Goal: Task Accomplishment & Management: Understand process/instructions

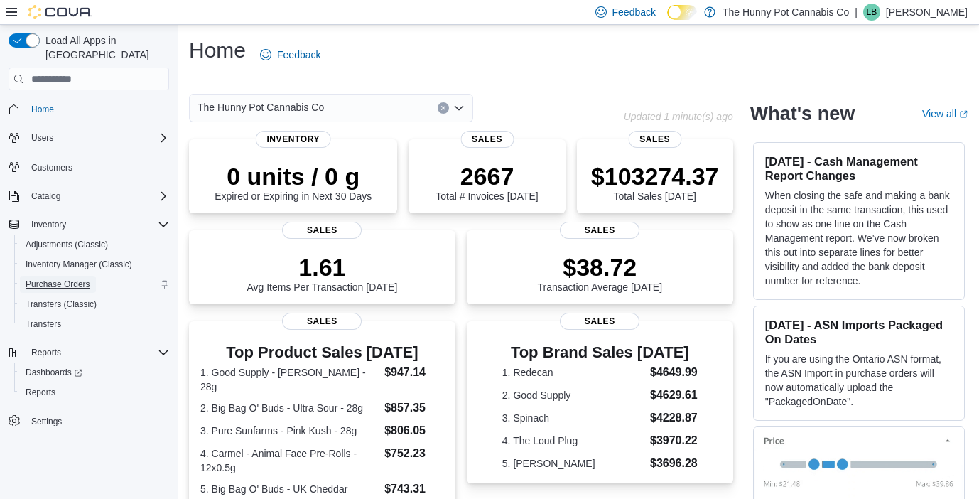
click at [61, 279] on span "Purchase Orders" at bounding box center [58, 284] width 65 height 11
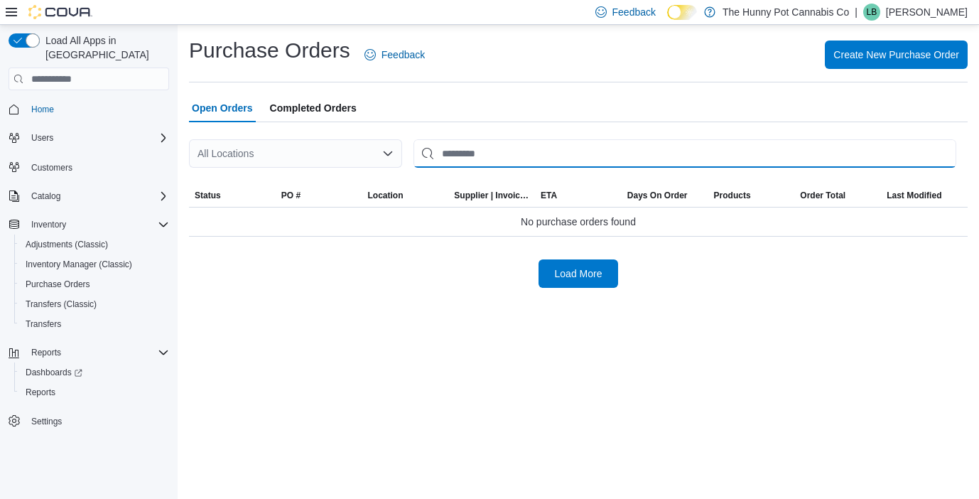
click at [461, 154] on input "This is a search bar. After typing your query, hit enter to filter the results …" at bounding box center [685, 153] width 543 height 28
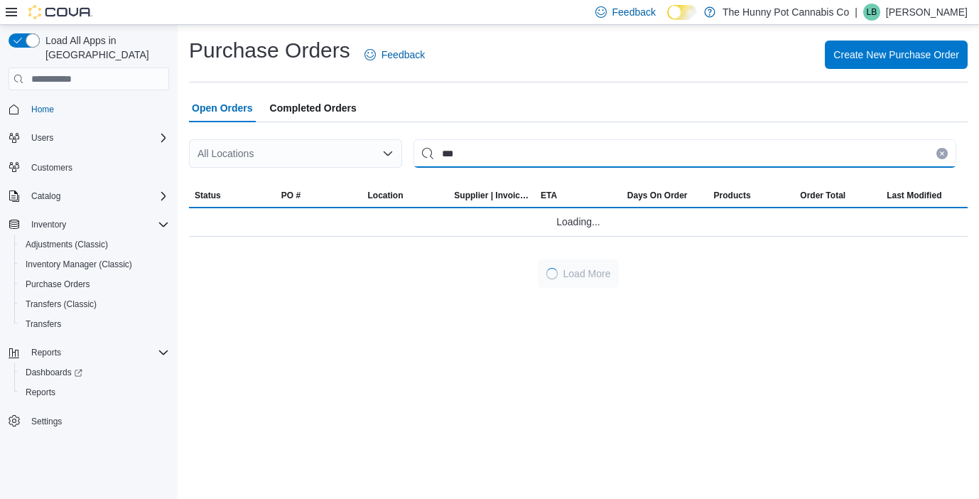
type input "***"
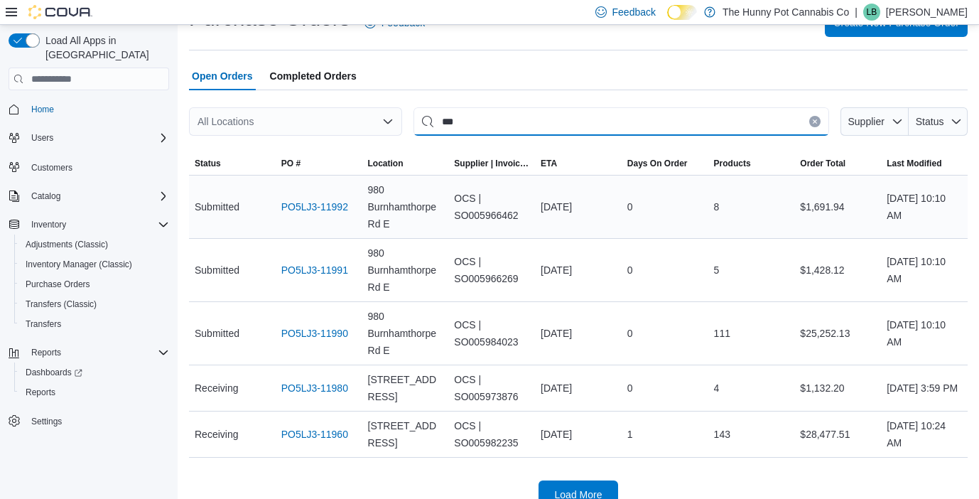
scroll to position [53, 0]
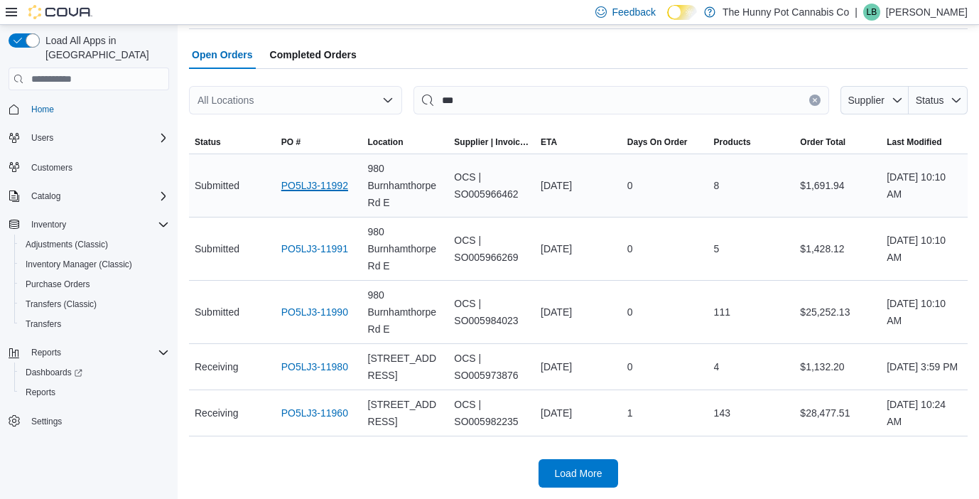
click at [306, 184] on link "PO5LJ3-11992" at bounding box center [314, 185] width 67 height 17
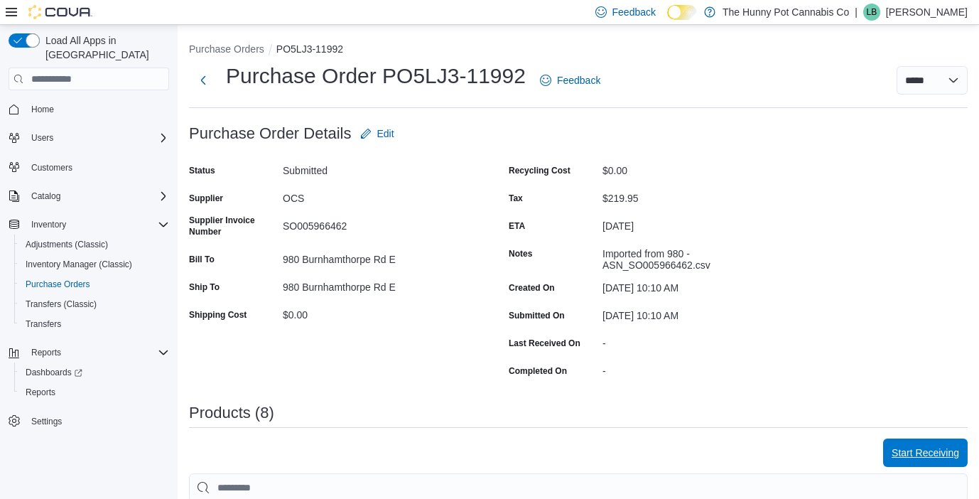
click at [905, 453] on span "Start Receiving" at bounding box center [926, 453] width 68 height 14
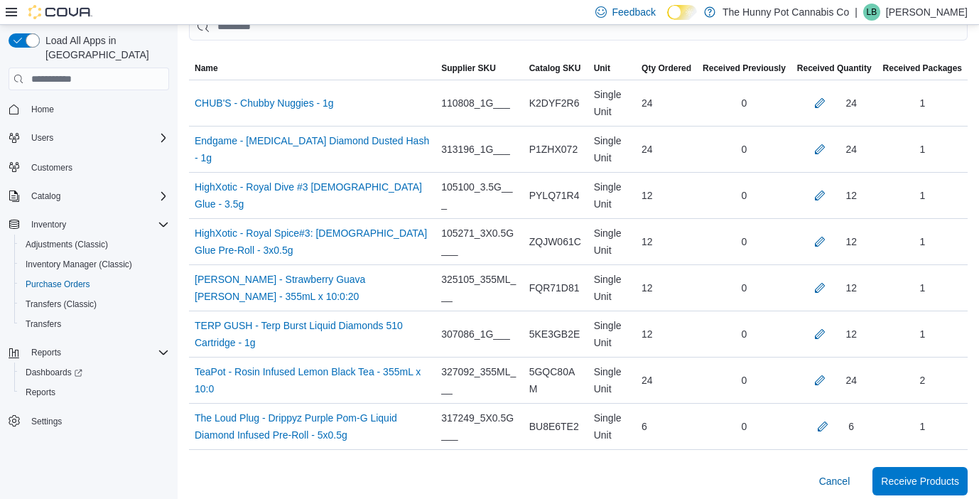
scroll to position [373, 0]
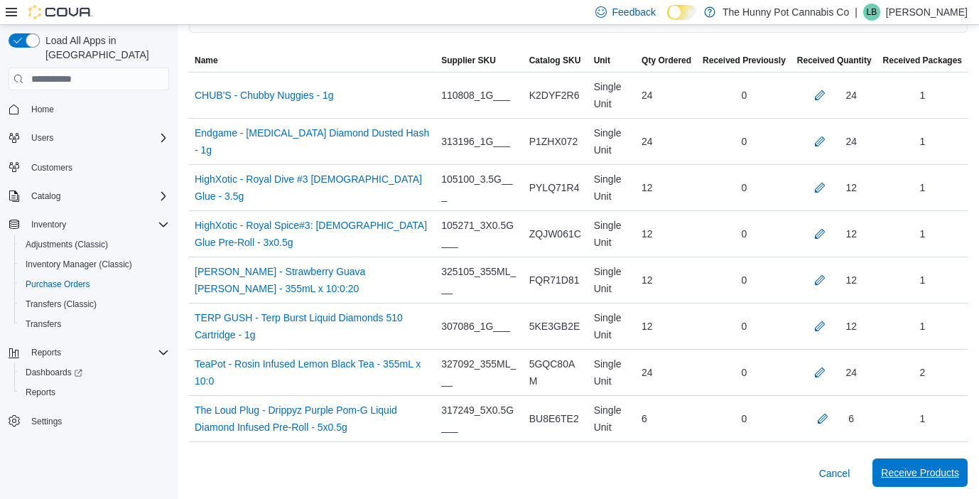
click at [898, 473] on span "Receive Products" at bounding box center [920, 473] width 78 height 14
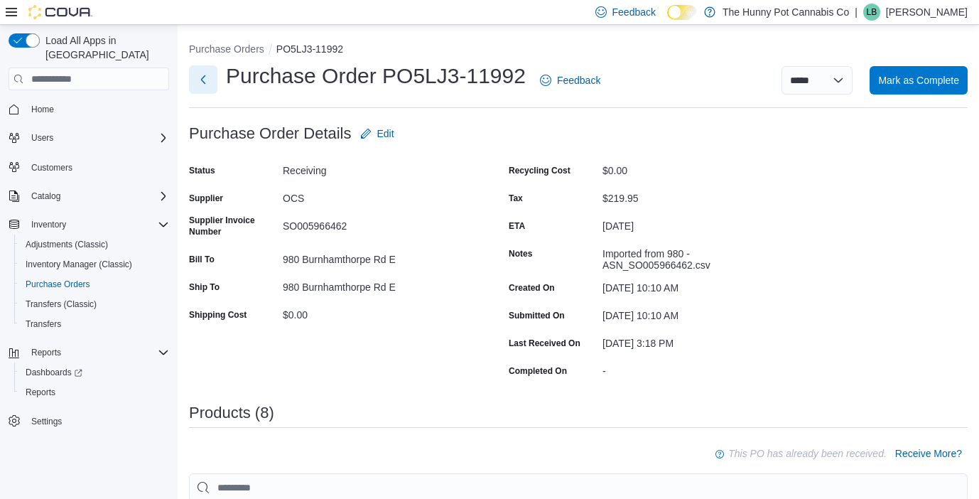
click at [205, 82] on button "Next" at bounding box center [203, 79] width 28 height 28
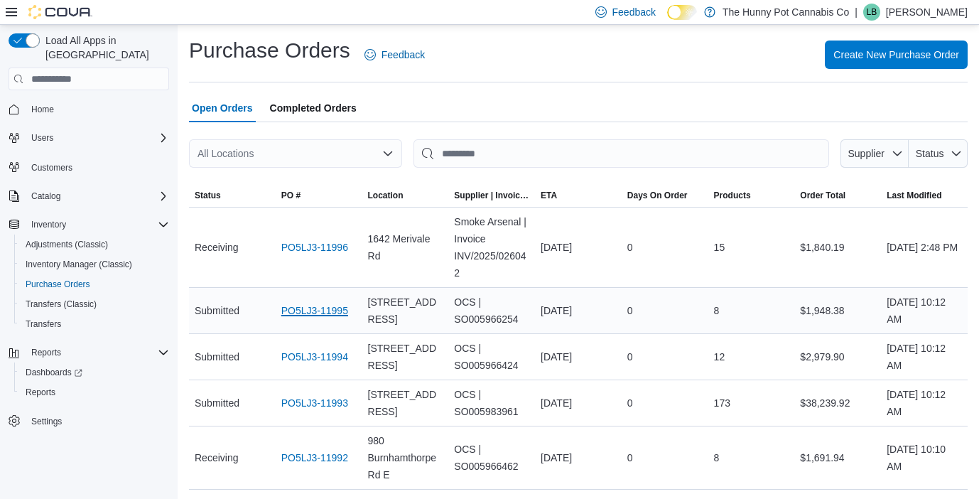
click at [300, 318] on link "PO5LJ3-11995" at bounding box center [314, 310] width 67 height 17
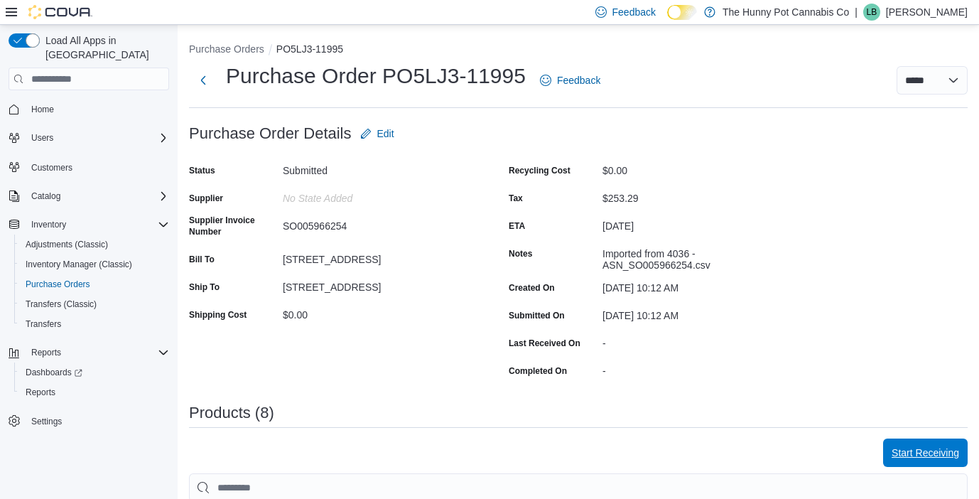
click at [900, 450] on span "Start Receiving" at bounding box center [926, 453] width 68 height 14
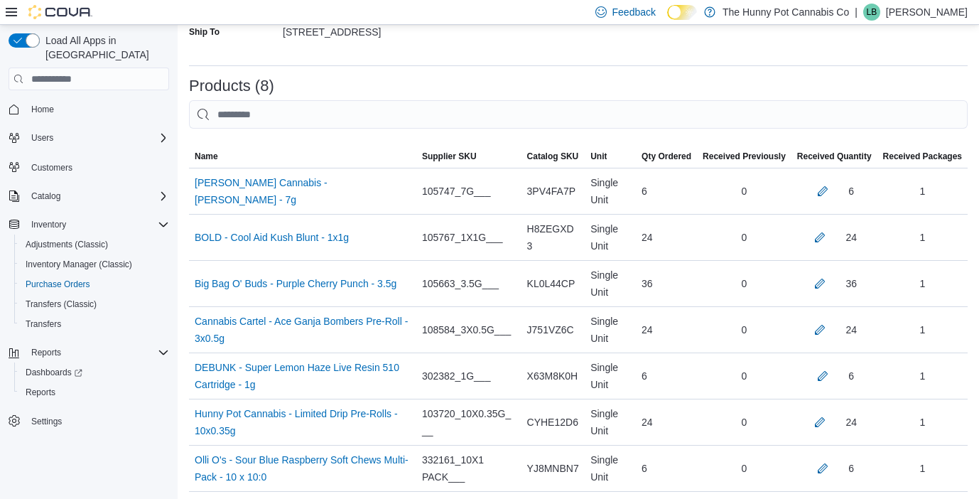
scroll to position [373, 0]
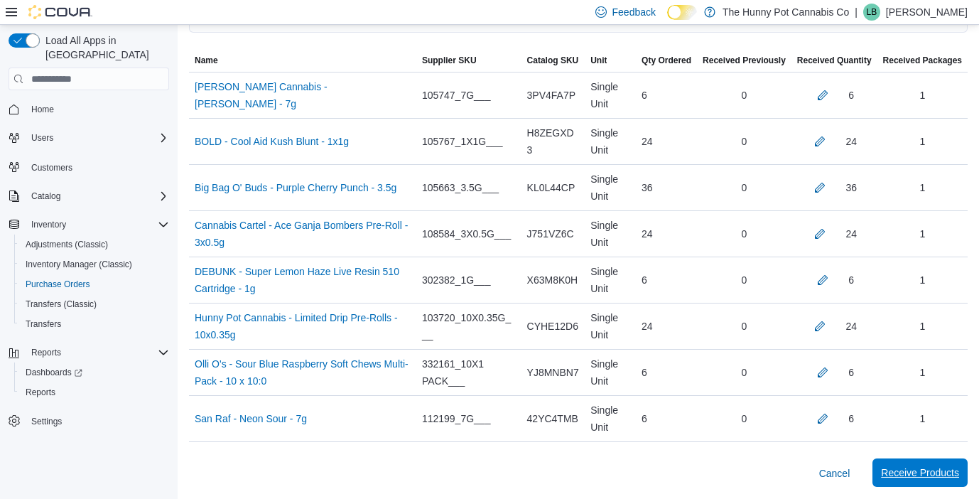
click at [893, 468] on span "Receive Products" at bounding box center [920, 473] width 78 height 14
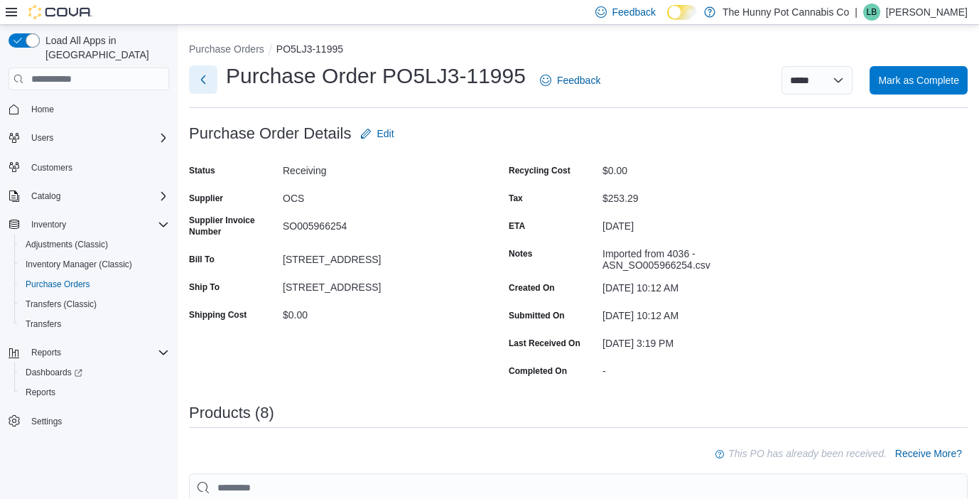
click at [203, 80] on button "Next" at bounding box center [203, 79] width 28 height 28
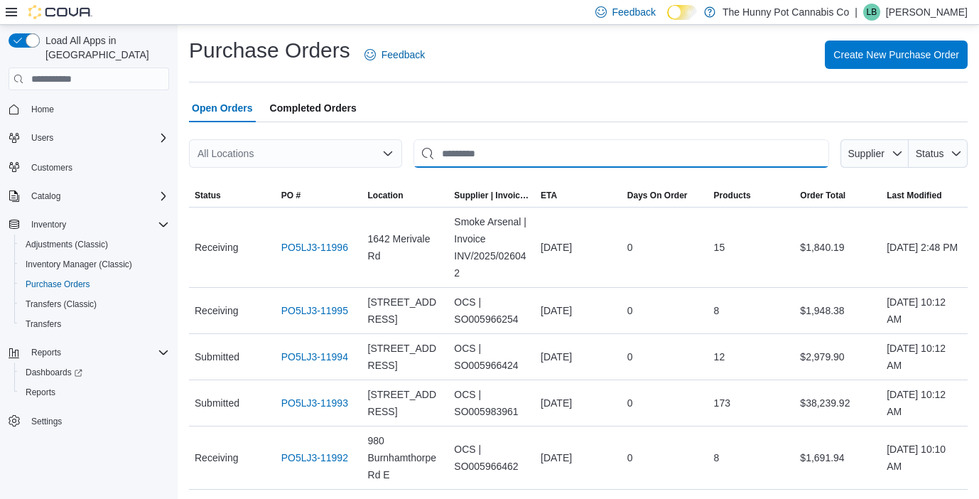
click at [463, 148] on input "This is a search bar. After typing your query, hit enter to filter the results …" at bounding box center [622, 153] width 416 height 28
type input "*"
type input "***"
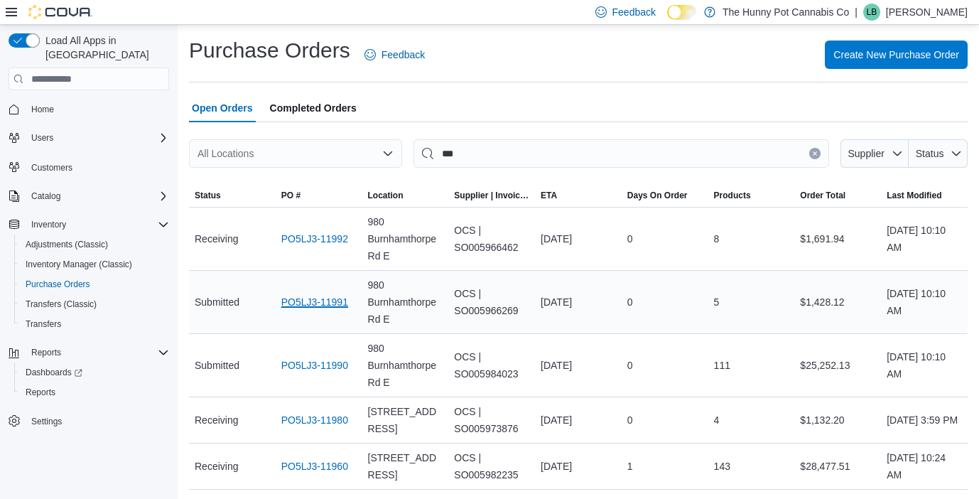
click at [310, 301] on link "PO5LJ3-11991" at bounding box center [314, 302] width 67 height 17
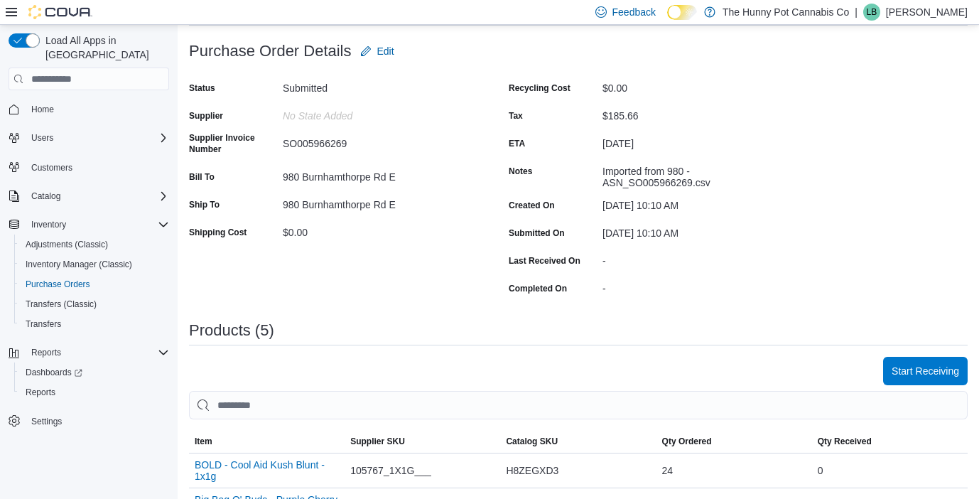
scroll to position [114, 0]
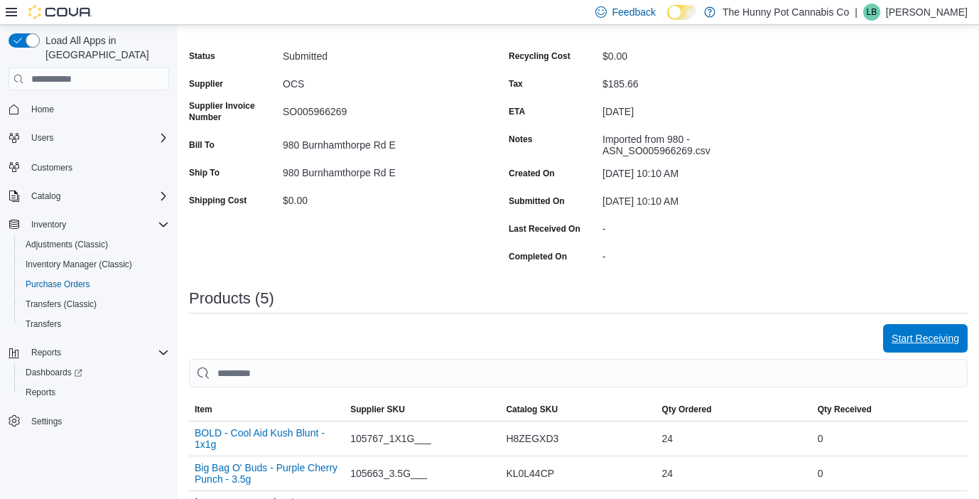
click at [917, 340] on span "Start Receiving" at bounding box center [926, 338] width 68 height 14
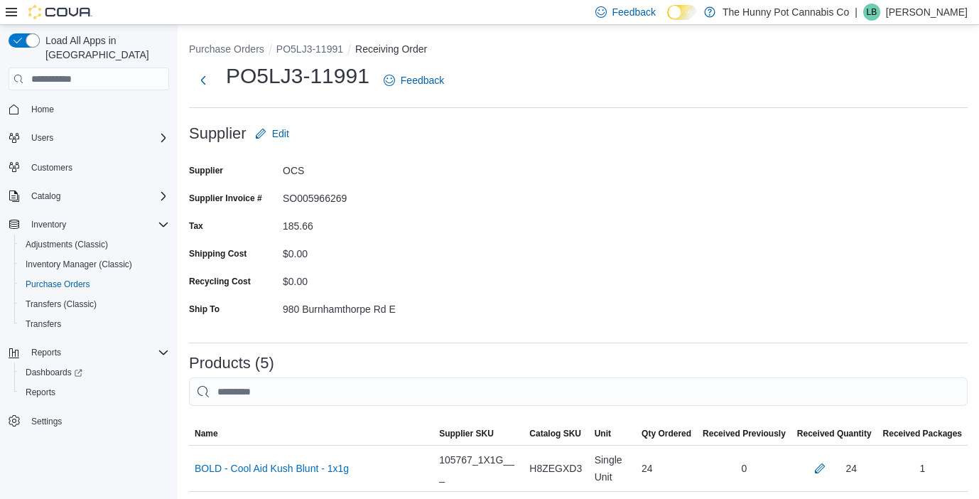
scroll to position [235, 0]
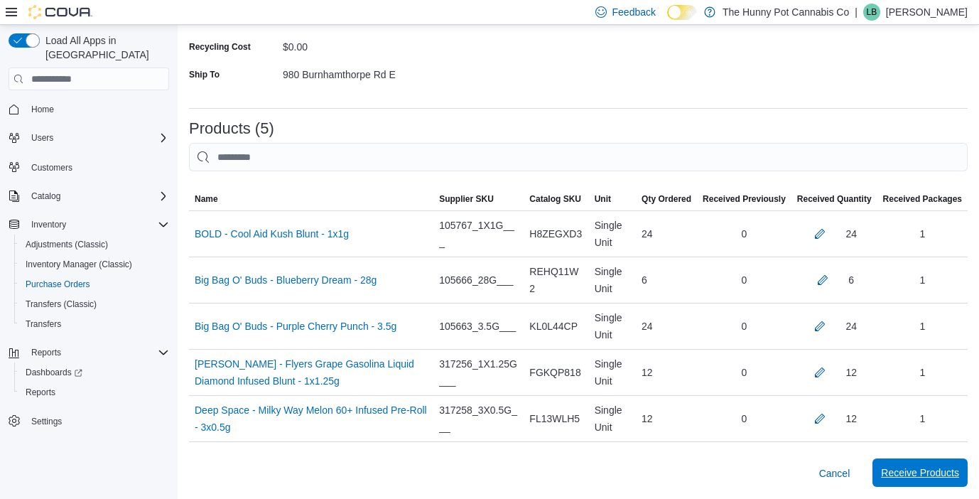
click at [905, 469] on span "Receive Products" at bounding box center [920, 473] width 78 height 14
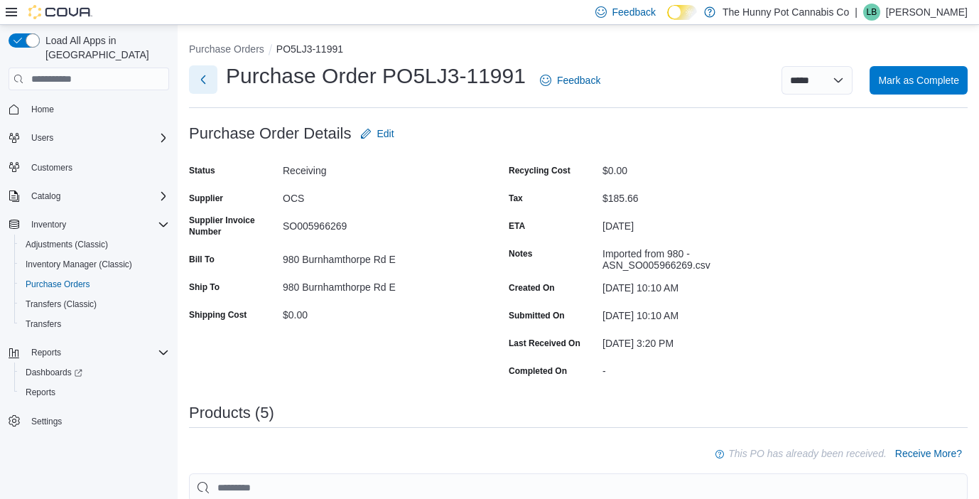
click at [202, 80] on button "Next" at bounding box center [203, 79] width 28 height 28
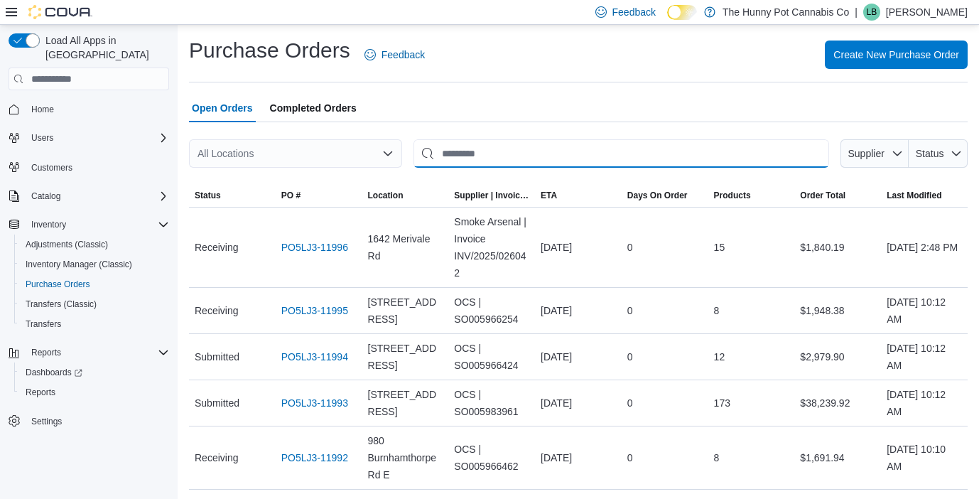
click at [462, 153] on input "This is a search bar. After typing your query, hit enter to filter the results …" at bounding box center [622, 153] width 416 height 28
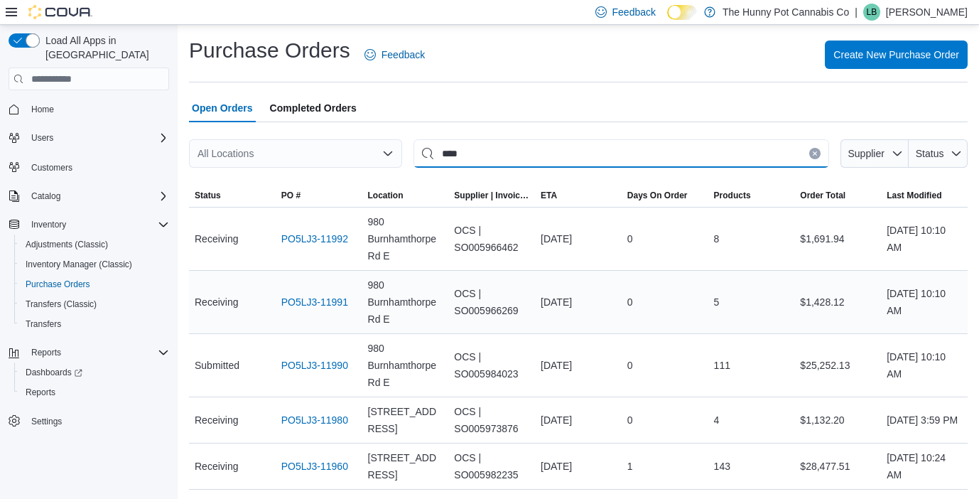
scroll to position [53, 0]
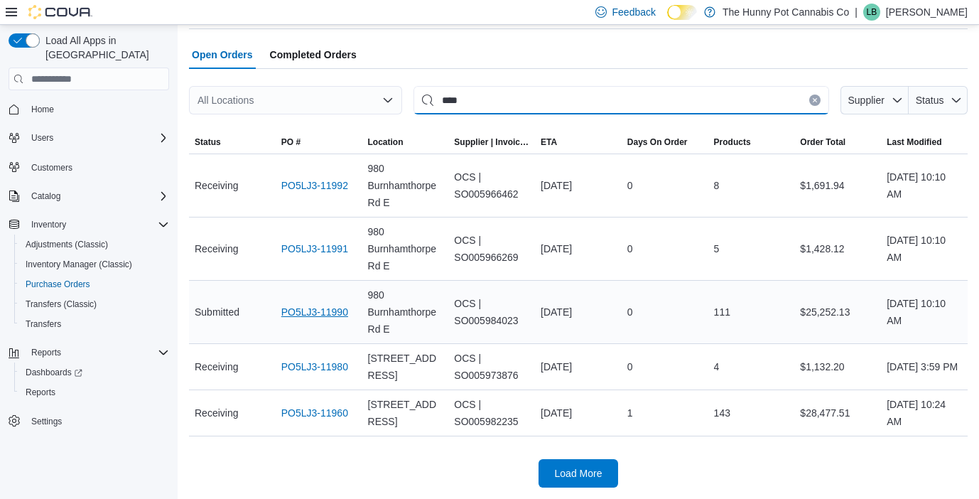
type input "***"
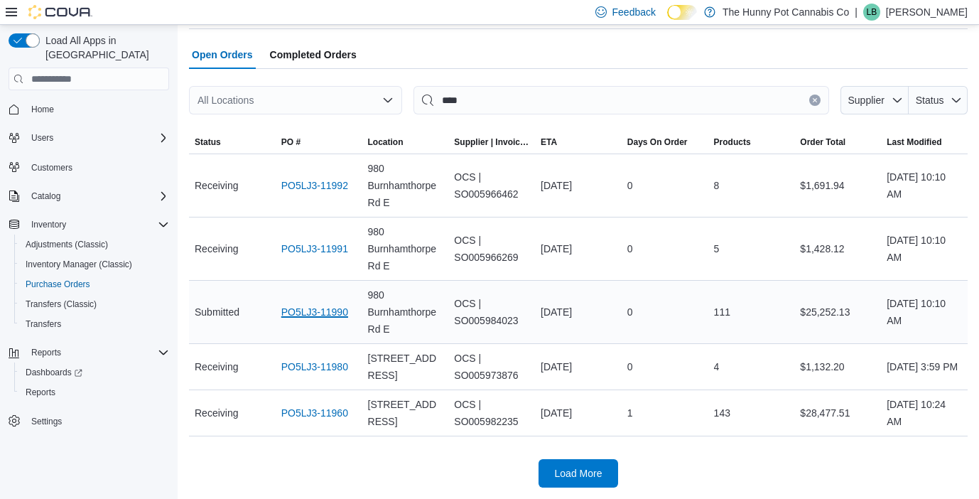
click at [304, 312] on link "PO5LJ3-11990" at bounding box center [314, 311] width 67 height 17
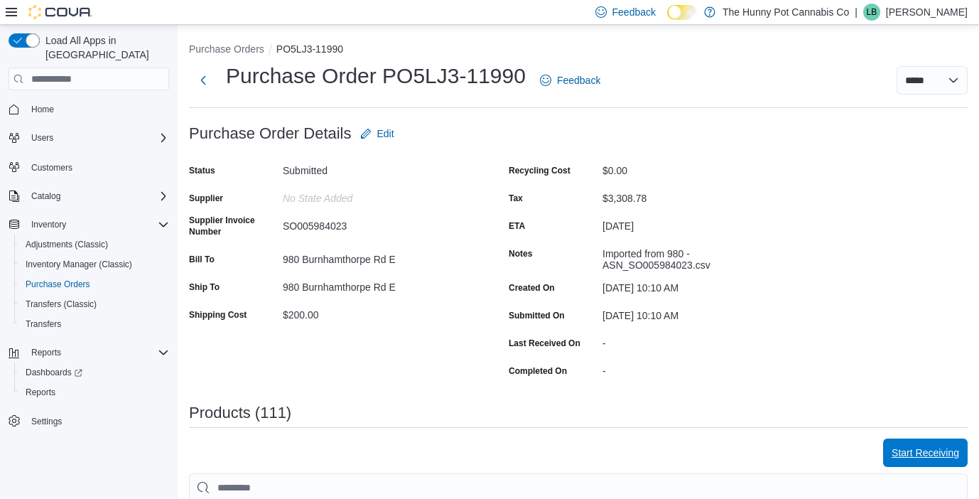
click at [897, 451] on span "Start Receiving" at bounding box center [926, 453] width 68 height 14
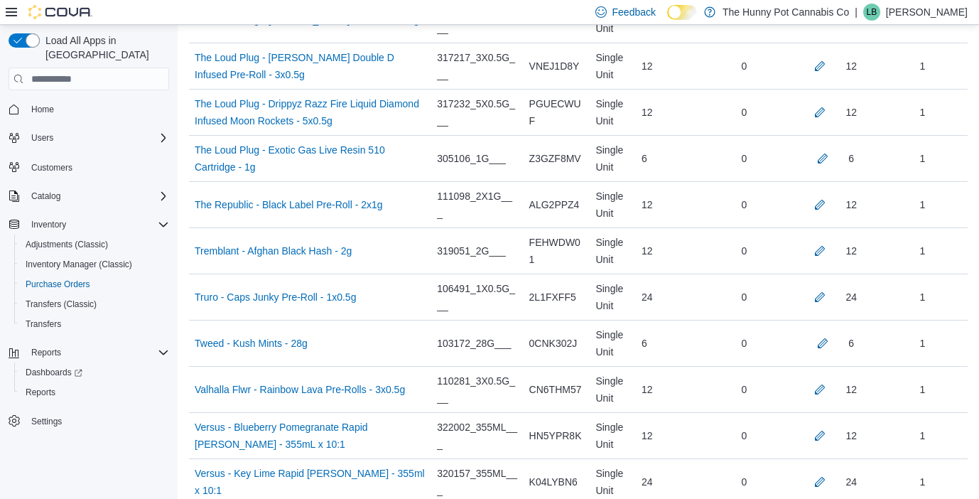
scroll to position [5131, 0]
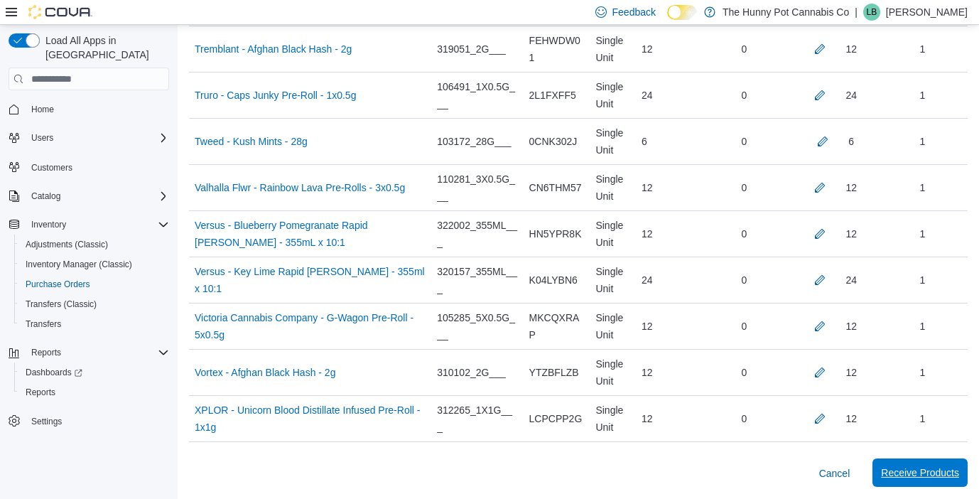
click at [899, 472] on span "Receive Products" at bounding box center [920, 473] width 78 height 14
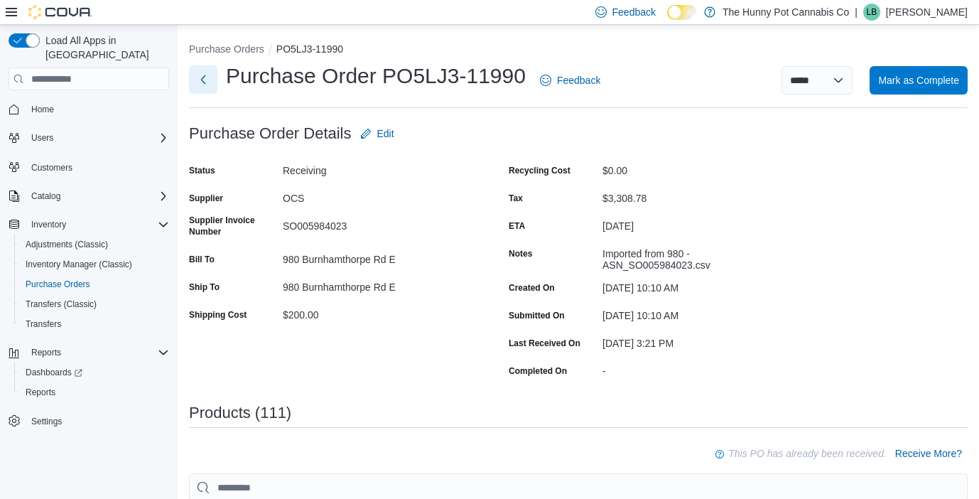
click at [205, 80] on button "Next" at bounding box center [203, 79] width 28 height 28
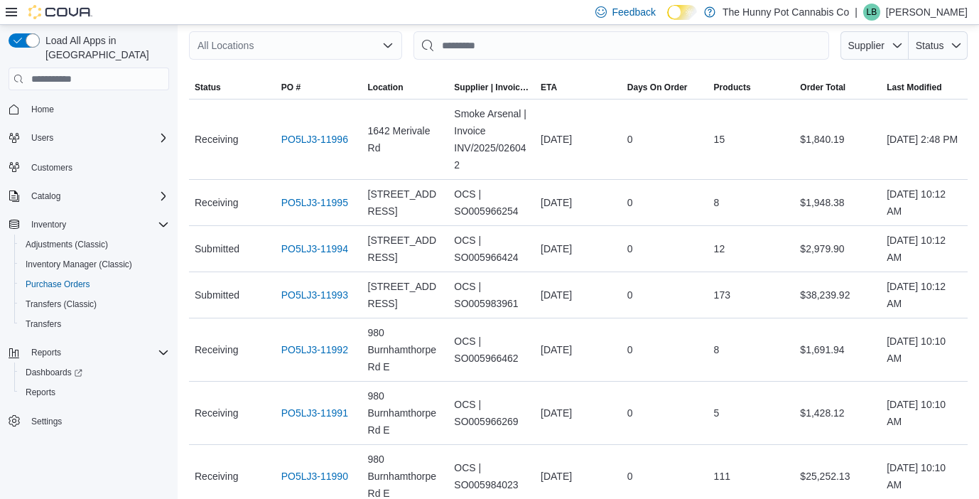
scroll to position [110, 0]
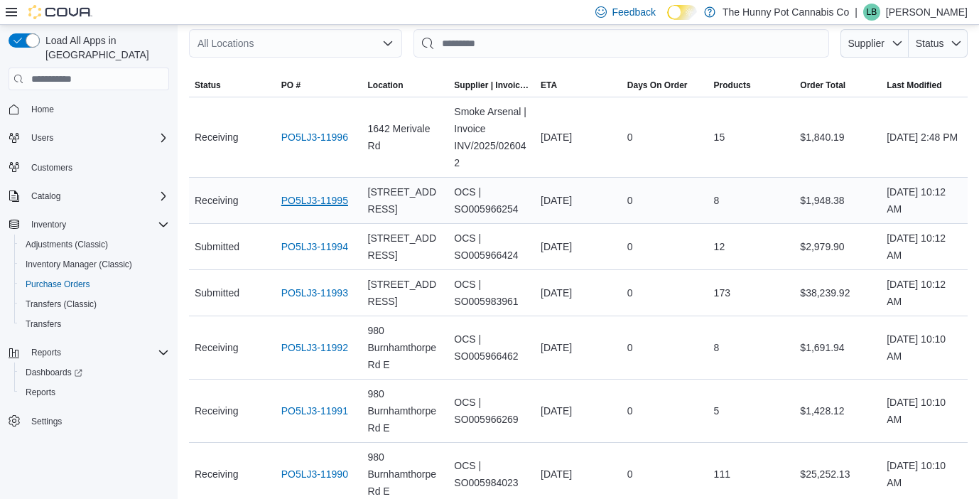
click at [298, 208] on link "PO5LJ3-11995" at bounding box center [314, 200] width 67 height 17
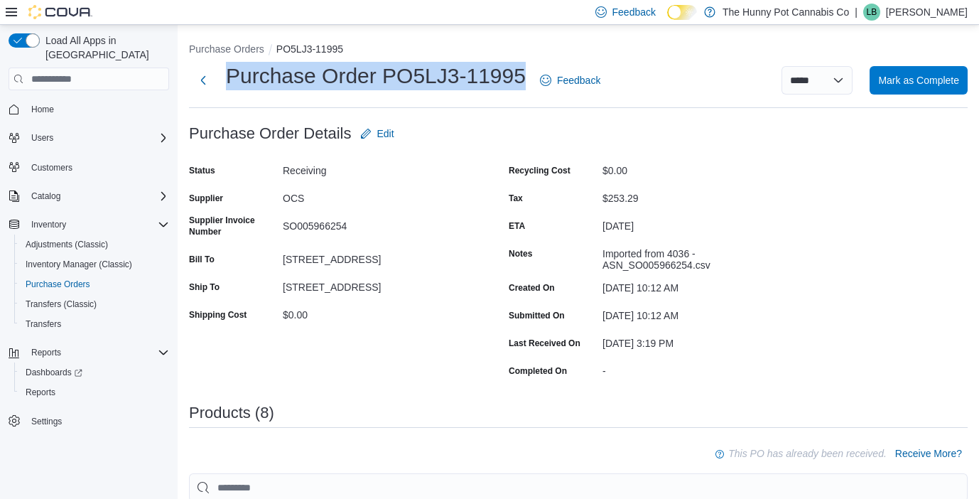
drag, startPoint x: 225, startPoint y: 72, endPoint x: 515, endPoint y: 81, distance: 290.1
click at [515, 81] on div "Purchase Order PO5LJ3-11995 Feedback" at bounding box center [397, 80] width 417 height 37
copy h1 "Purchase Order PO5LJ3-11995"
click at [200, 80] on button "Next" at bounding box center [203, 79] width 28 height 28
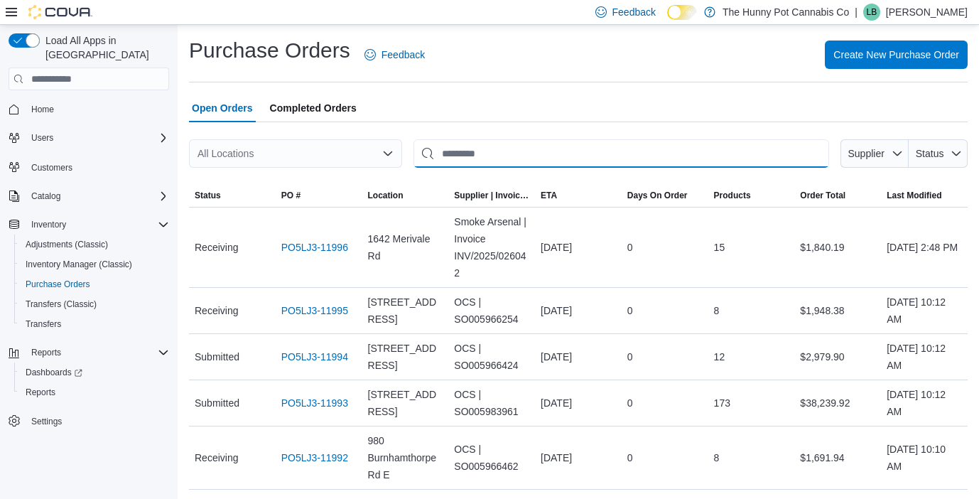
click at [480, 151] on input "This is a search bar. After typing your query, hit enter to filter the results …" at bounding box center [622, 153] width 416 height 28
type input "*"
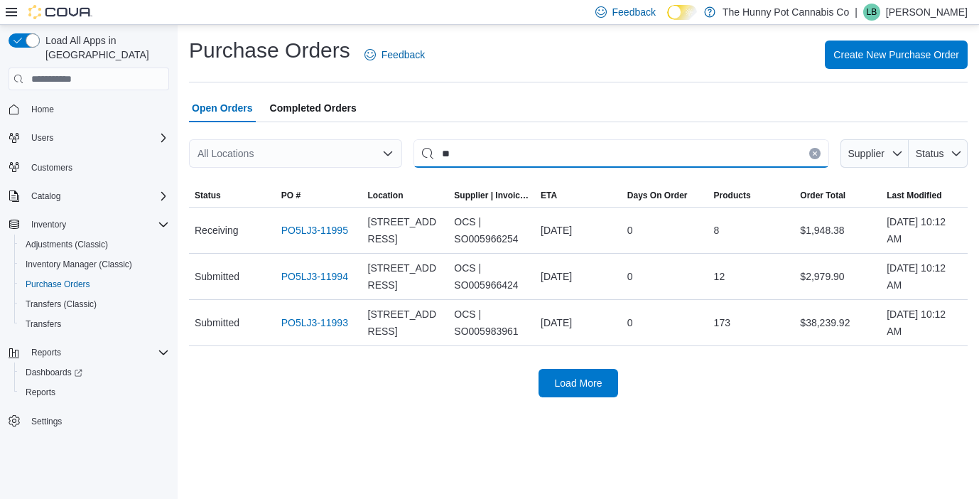
type input "*"
type input "****"
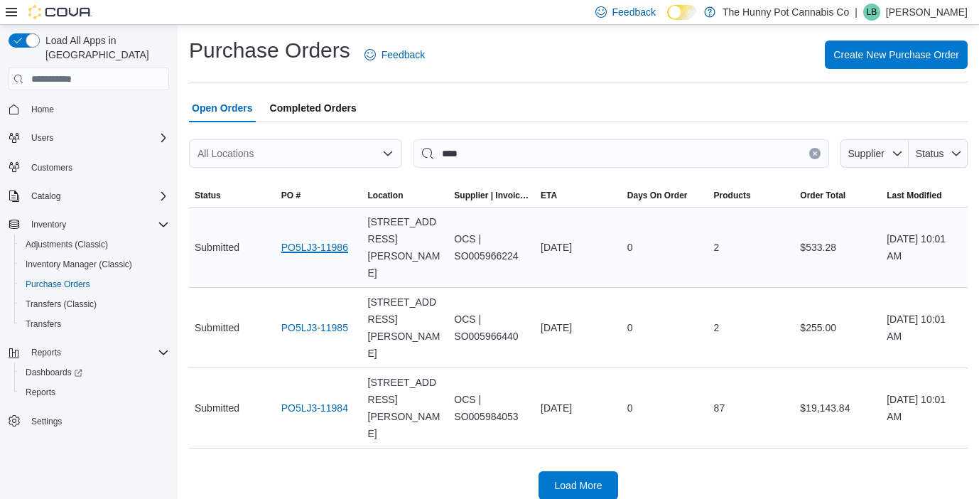
click at [306, 239] on link "PO5LJ3-11986" at bounding box center [314, 247] width 67 height 17
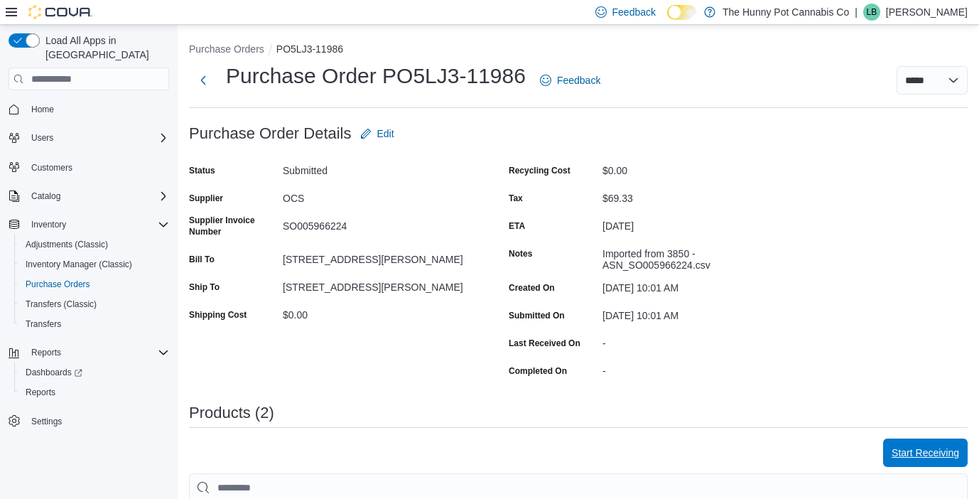
click at [903, 449] on span "Start Receiving" at bounding box center [926, 453] width 68 height 14
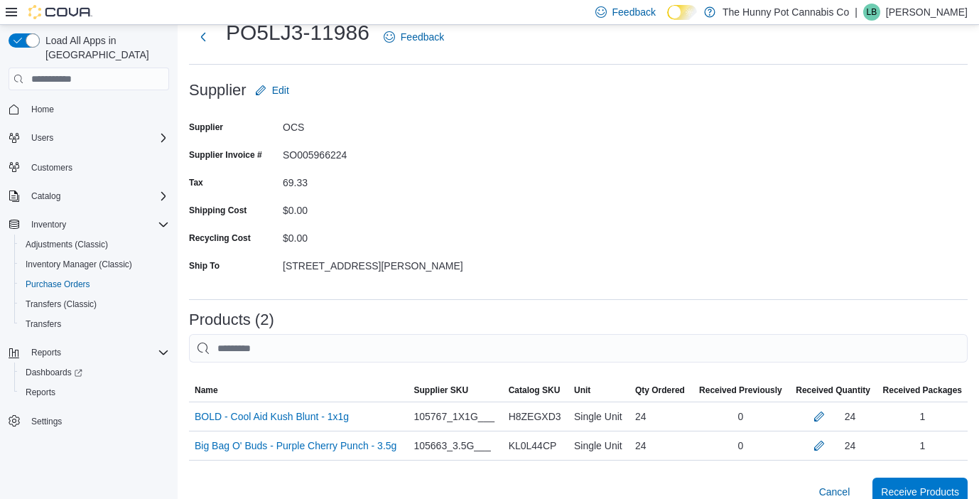
scroll to position [96, 0]
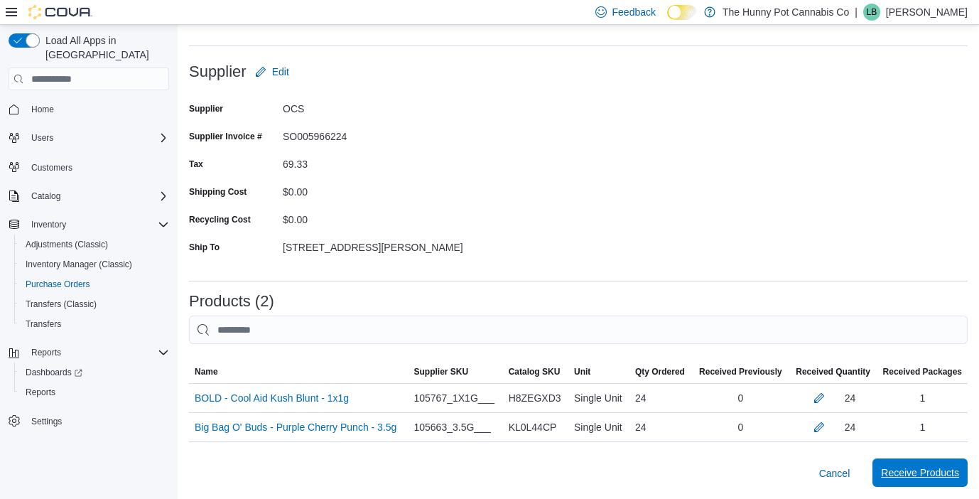
click at [890, 470] on span "Receive Products" at bounding box center [920, 473] width 78 height 14
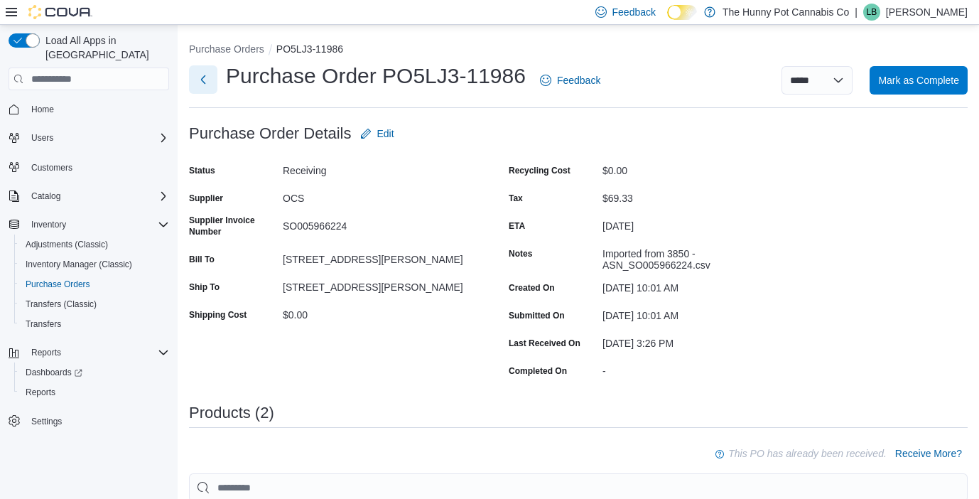
click at [204, 80] on button "Next" at bounding box center [203, 79] width 28 height 28
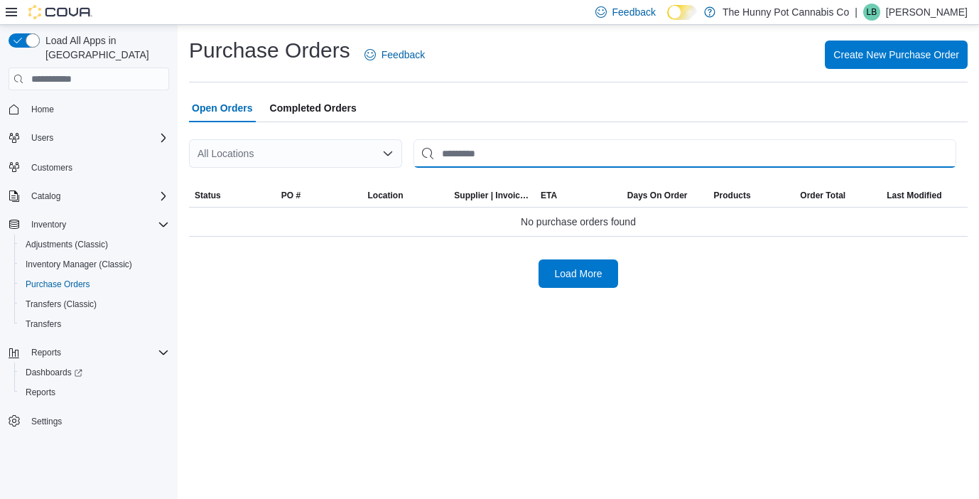
click at [499, 154] on input "This is a search bar. After typing your query, hit enter to filter the results …" at bounding box center [685, 153] width 543 height 28
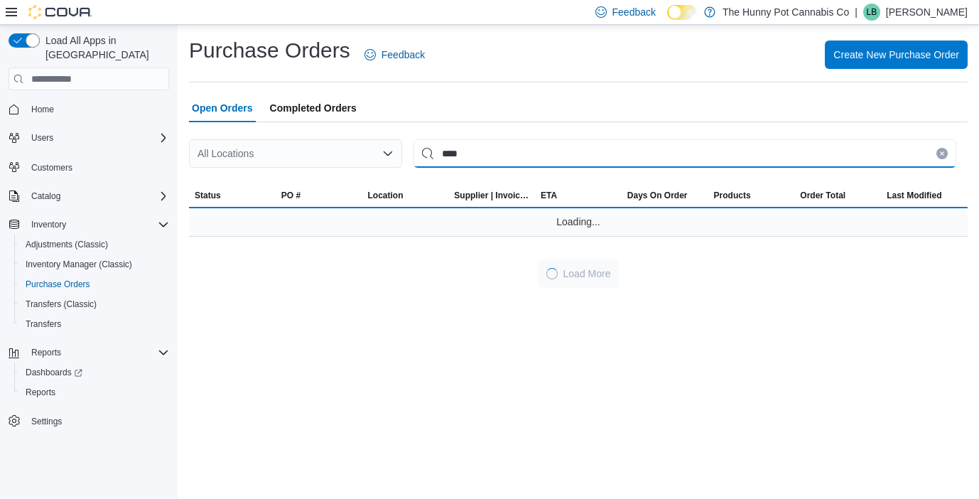
type input "****"
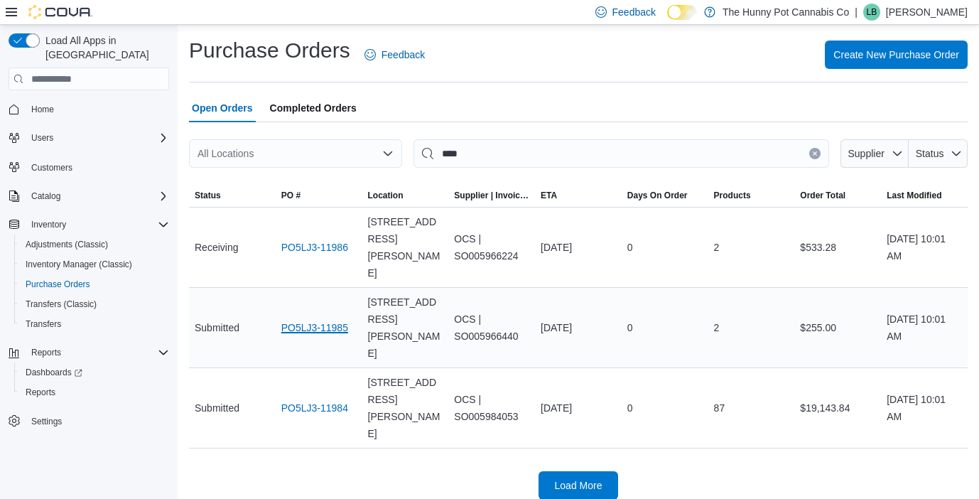
click at [301, 319] on link "PO5LJ3-11985" at bounding box center [314, 327] width 67 height 17
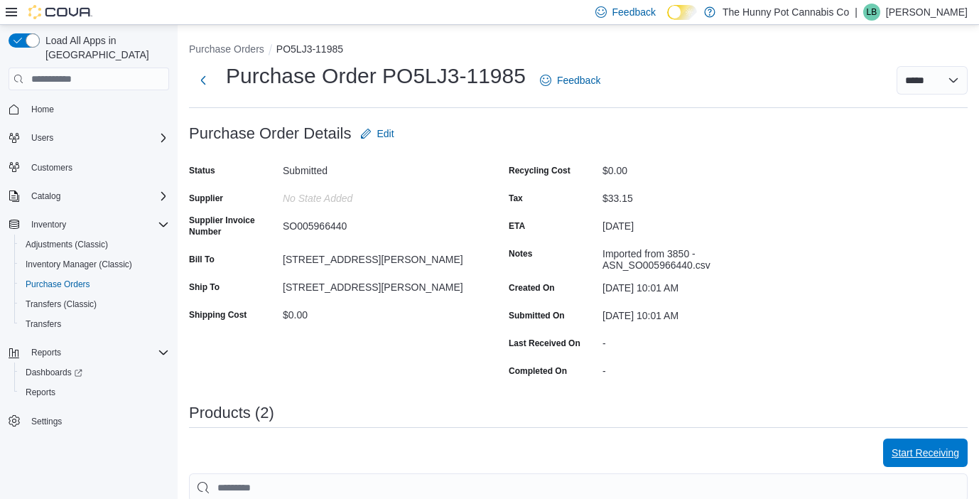
click at [915, 458] on span "Start Receiving" at bounding box center [926, 453] width 68 height 14
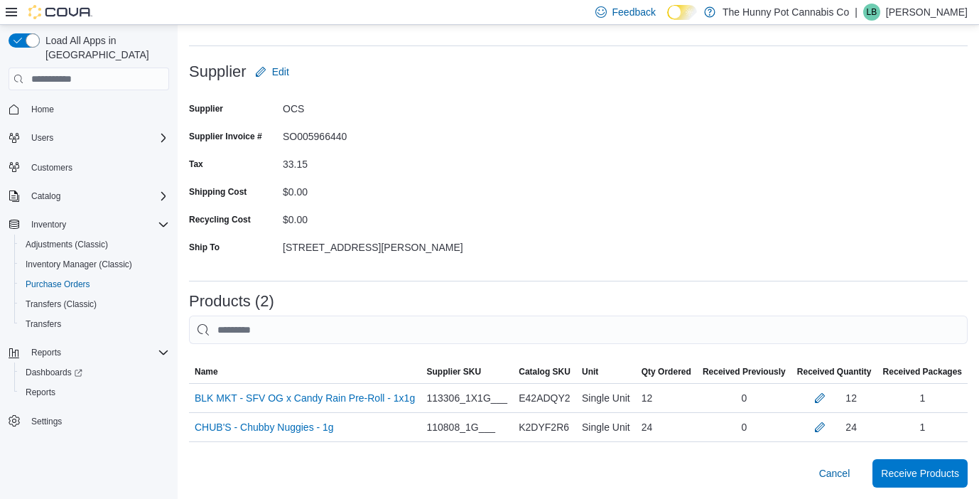
scroll to position [96, 0]
click at [904, 470] on span "Receive Products" at bounding box center [920, 473] width 78 height 14
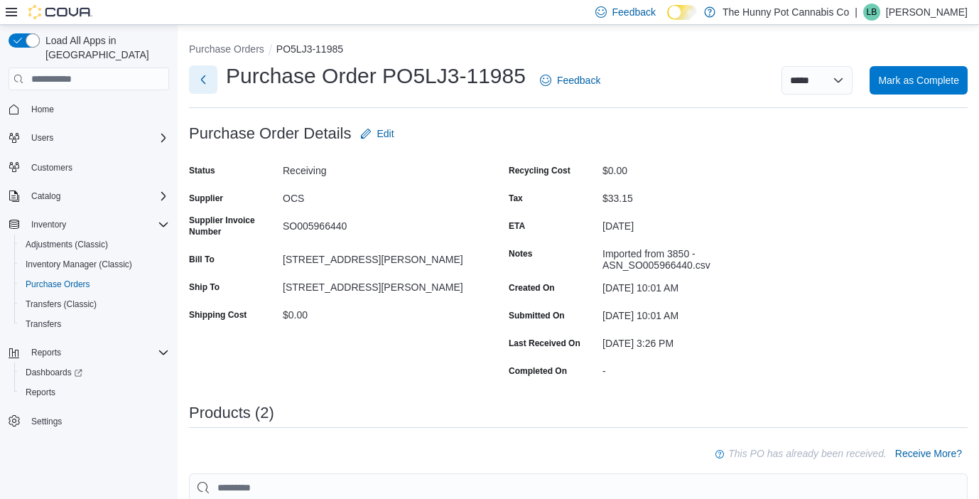
click at [199, 75] on button "Next" at bounding box center [203, 79] width 28 height 28
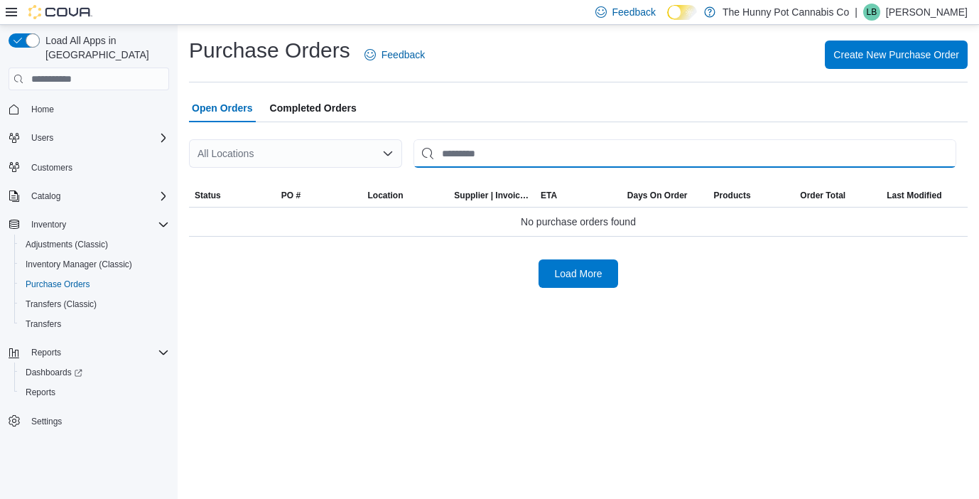
click at [466, 151] on input "This is a search bar. After typing your query, hit enter to filter the results …" at bounding box center [685, 153] width 543 height 28
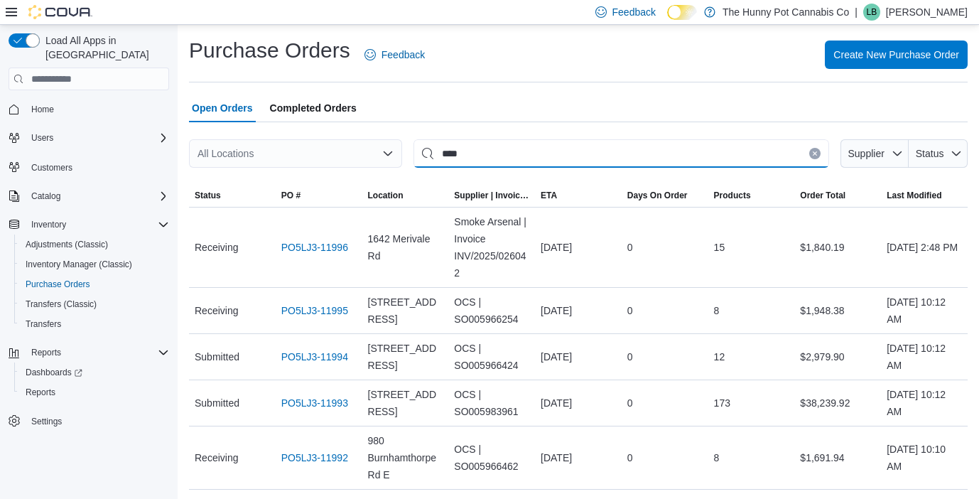
type input "****"
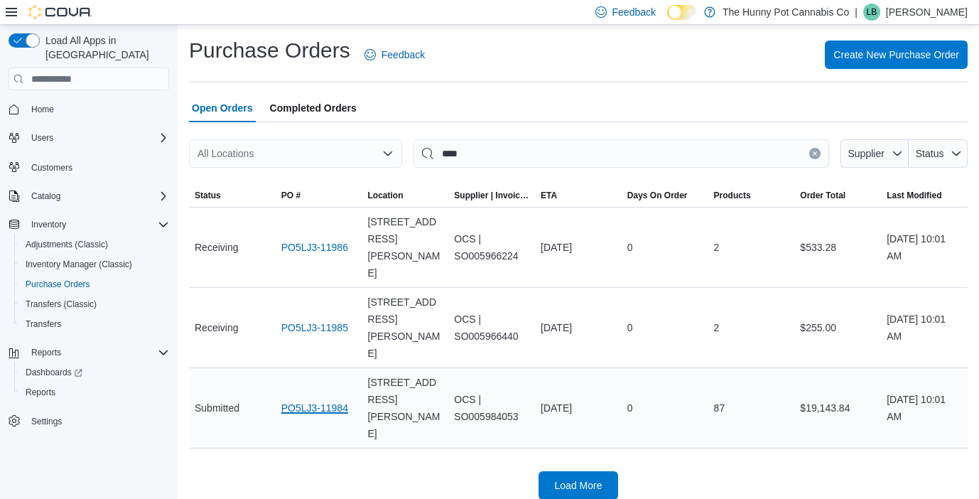
click at [313, 399] on link "PO5LJ3-11984" at bounding box center [314, 407] width 67 height 17
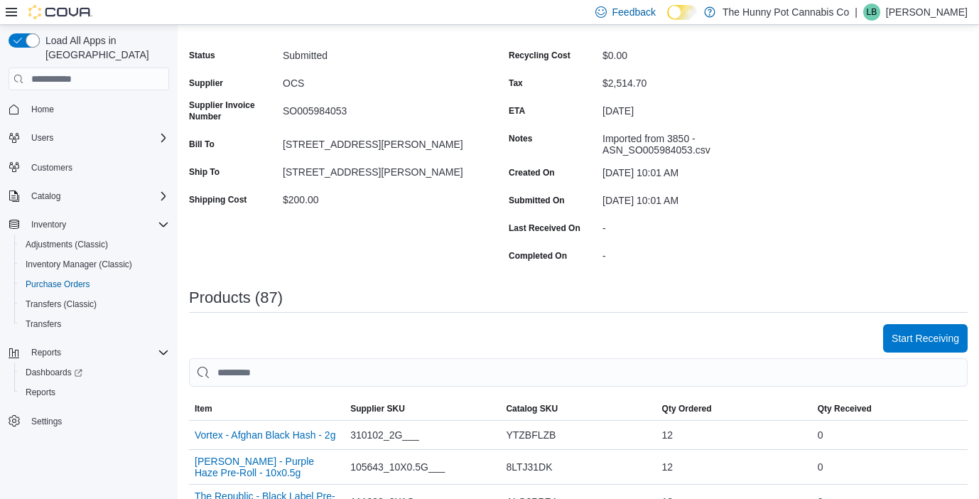
scroll to position [103, 0]
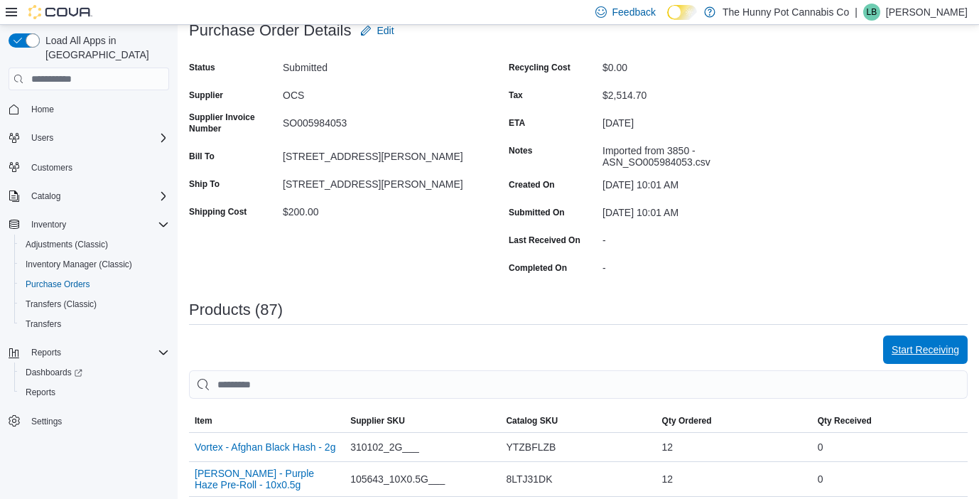
click at [908, 351] on span "Start Receiving" at bounding box center [926, 350] width 68 height 14
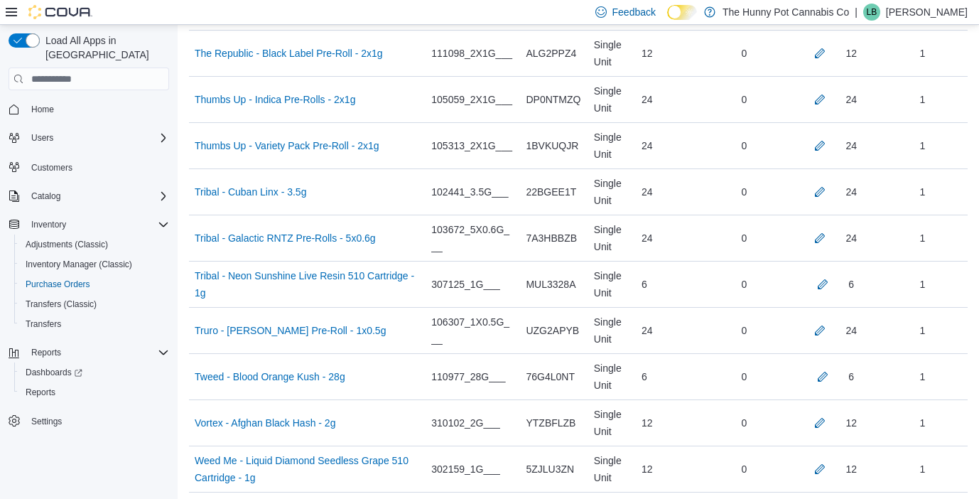
scroll to position [4023, 0]
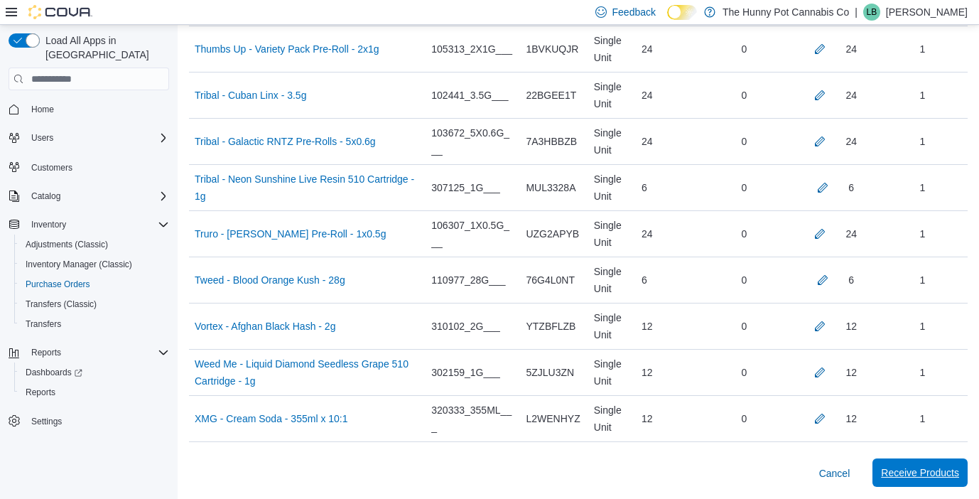
click at [896, 470] on span "Receive Products" at bounding box center [920, 473] width 78 height 14
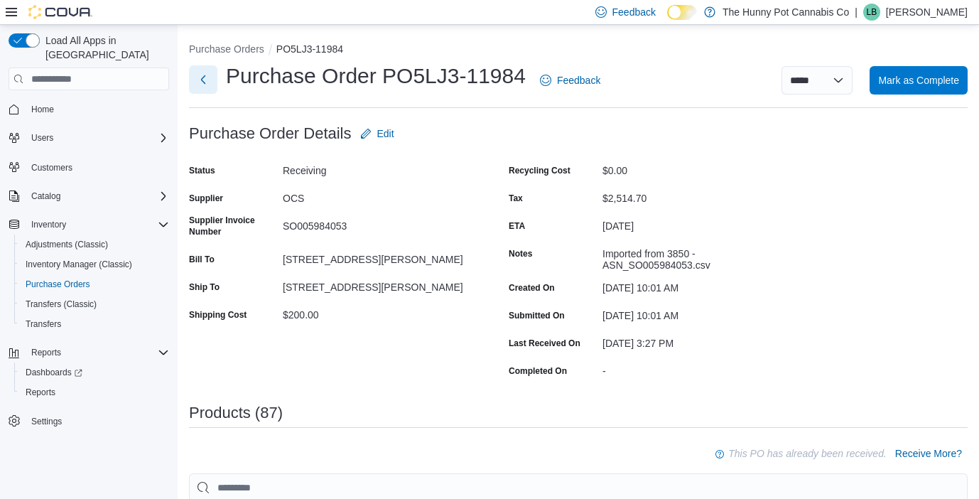
click at [205, 76] on button "Next" at bounding box center [203, 79] width 28 height 28
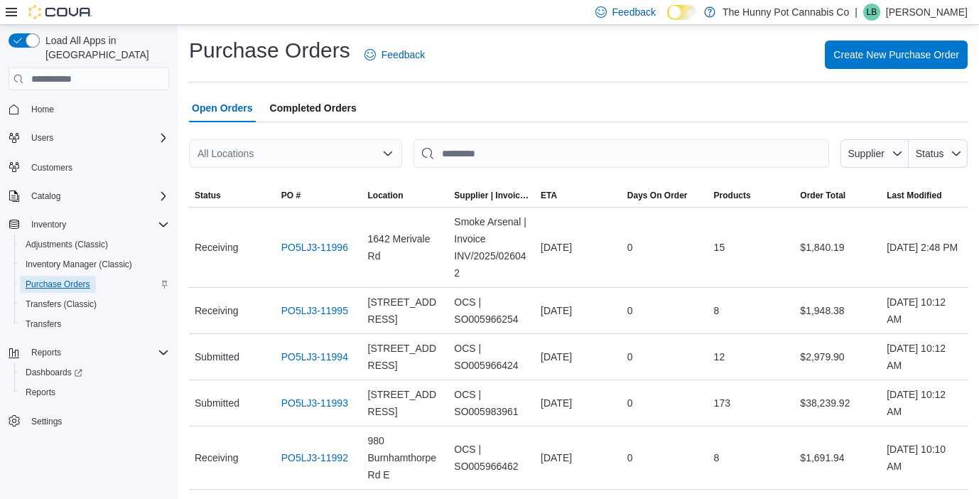
click at [50, 279] on span "Purchase Orders" at bounding box center [58, 284] width 65 height 11
click at [475, 151] on input "This is a search bar. After typing your query, hit enter to filter the results …" at bounding box center [622, 153] width 416 height 28
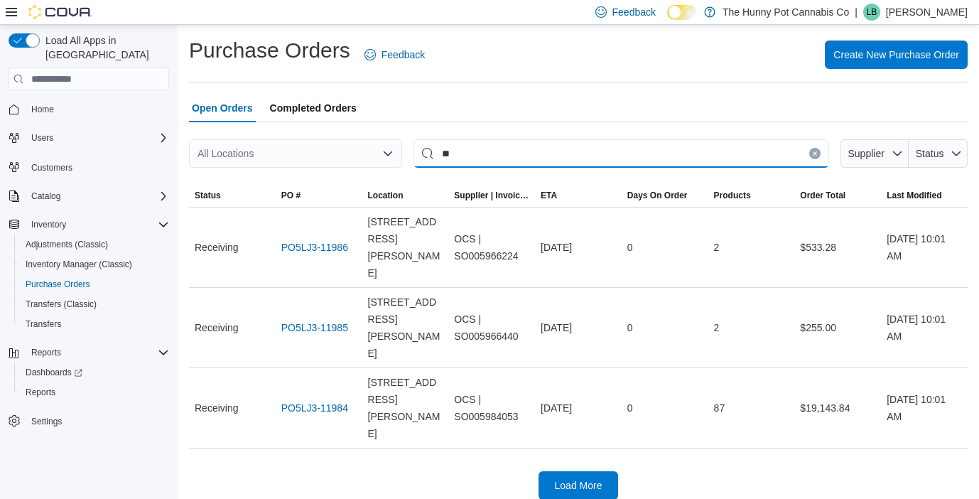
type input "*"
type input "****"
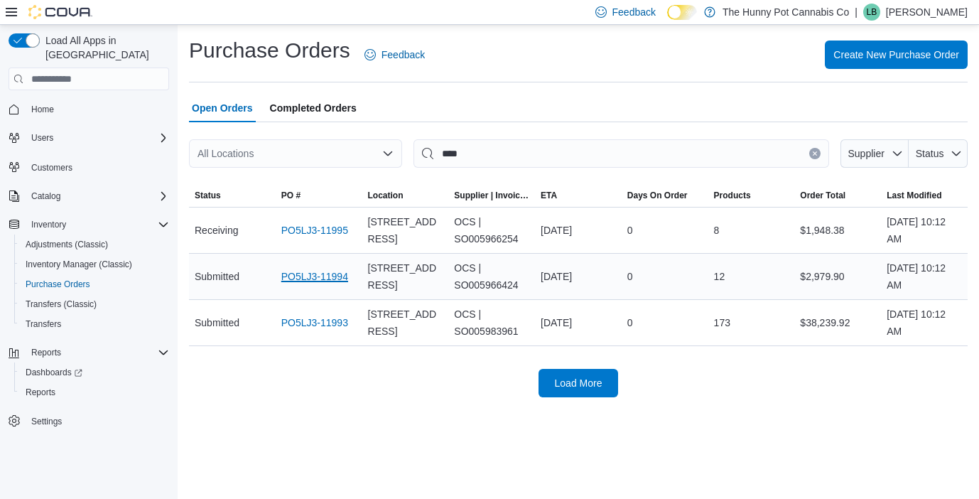
click at [313, 285] on link "PO5LJ3-11994" at bounding box center [314, 276] width 67 height 17
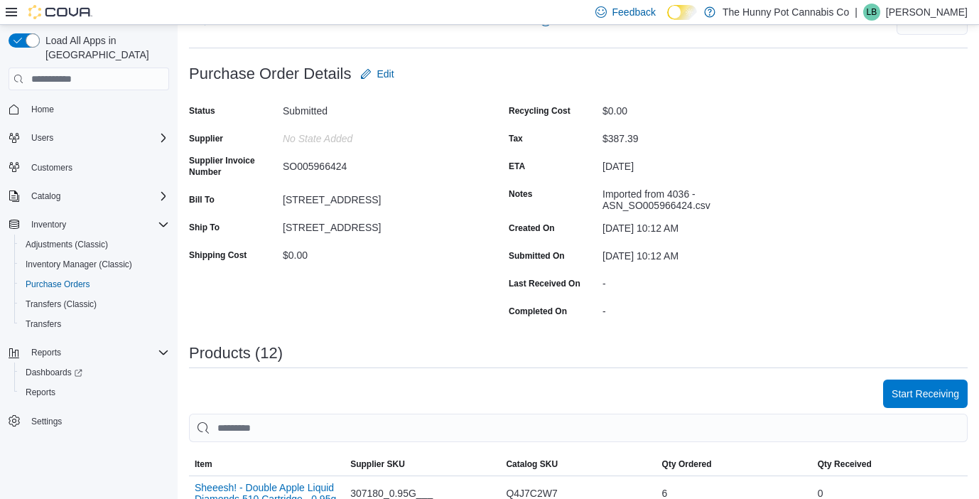
scroll to position [75, 0]
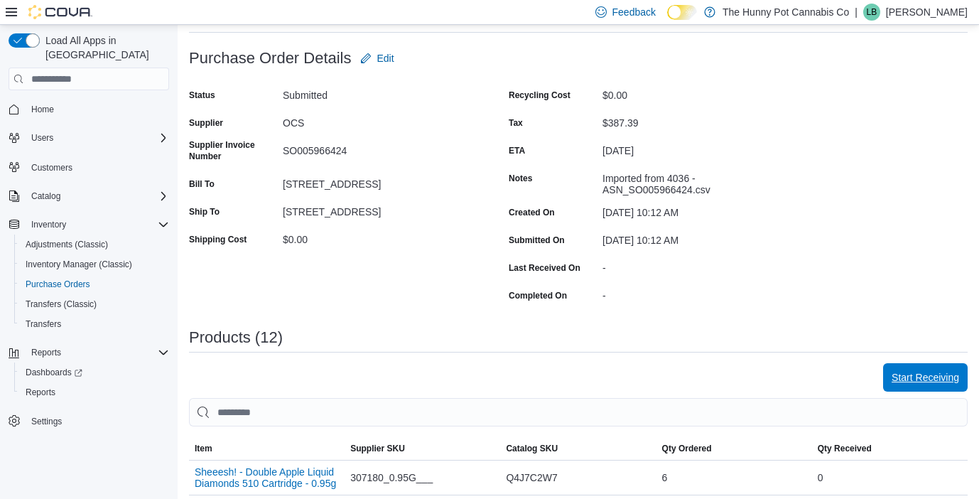
click at [905, 380] on span "Start Receiving" at bounding box center [926, 377] width 68 height 14
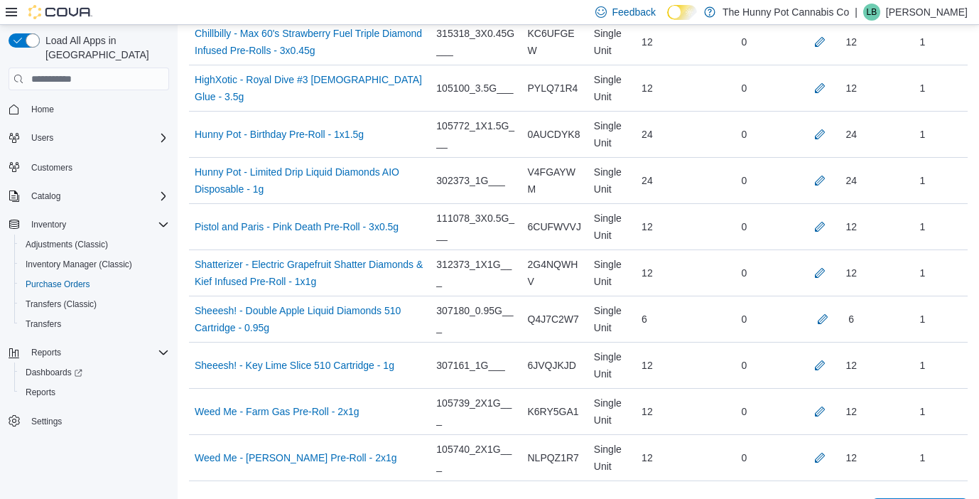
scroll to position [558, 0]
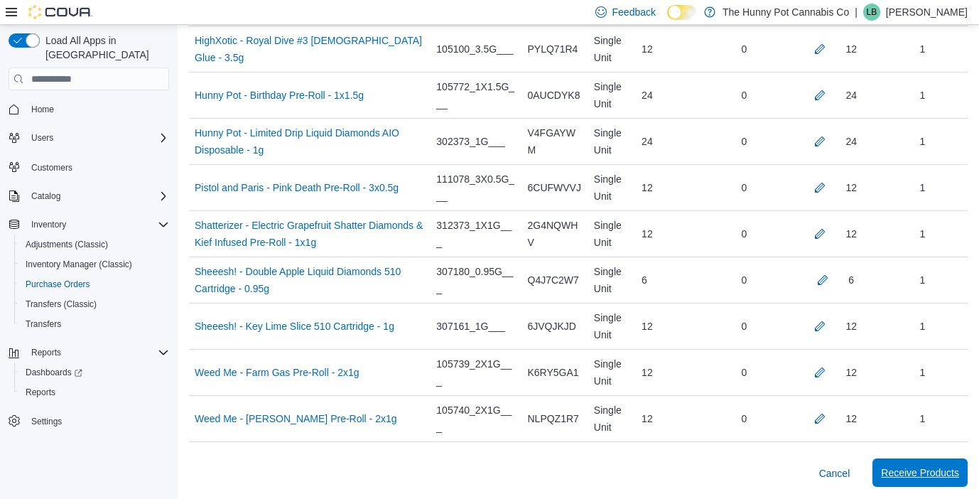
click at [884, 470] on span "Receive Products" at bounding box center [920, 473] width 78 height 14
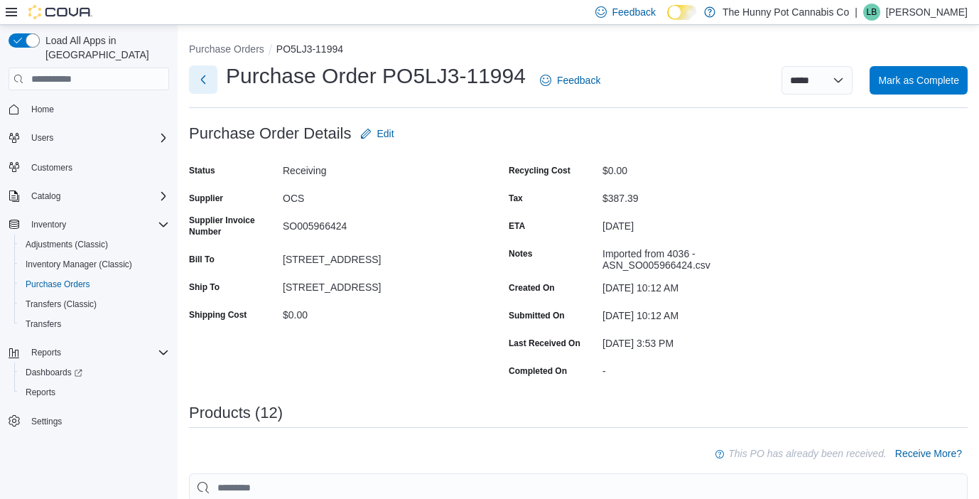
click at [203, 77] on button "Next" at bounding box center [203, 79] width 28 height 28
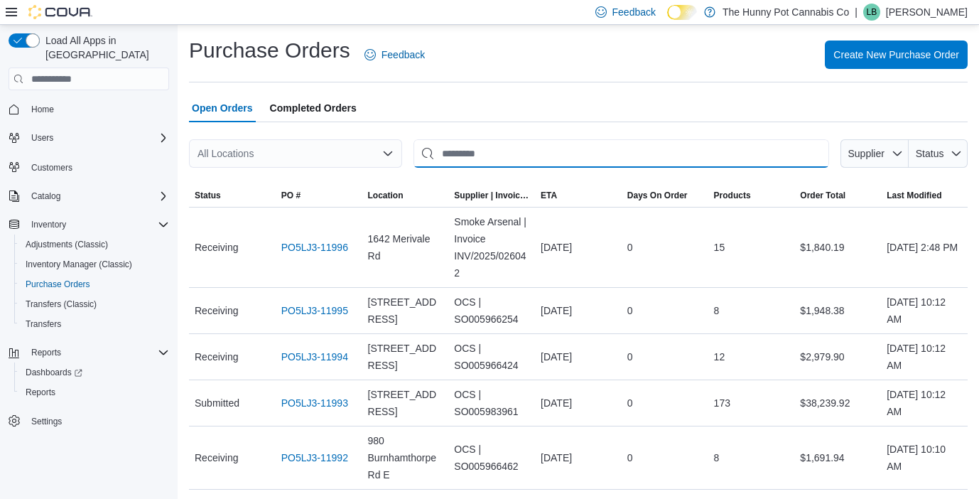
click at [458, 146] on input "This is a search bar. After typing your query, hit enter to filter the results …" at bounding box center [622, 153] width 416 height 28
type input "****"
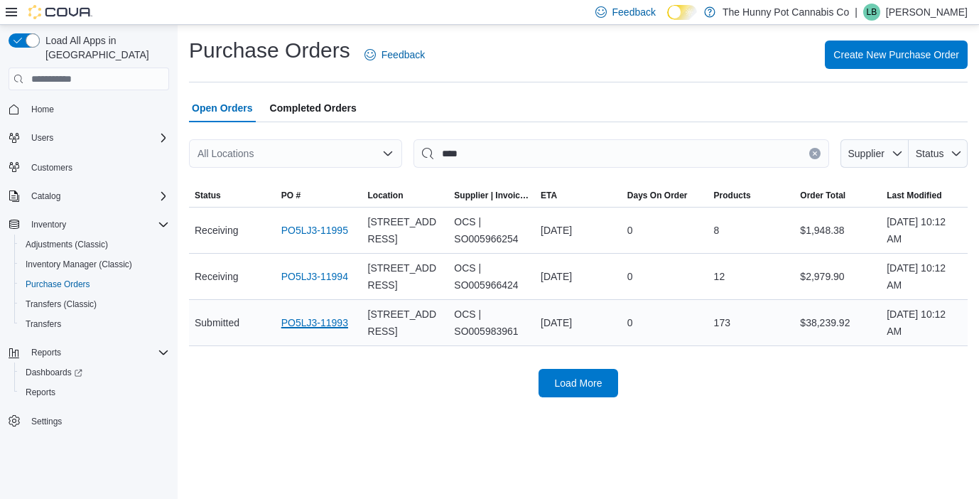
click at [311, 331] on link "PO5LJ3-11993" at bounding box center [314, 322] width 67 height 17
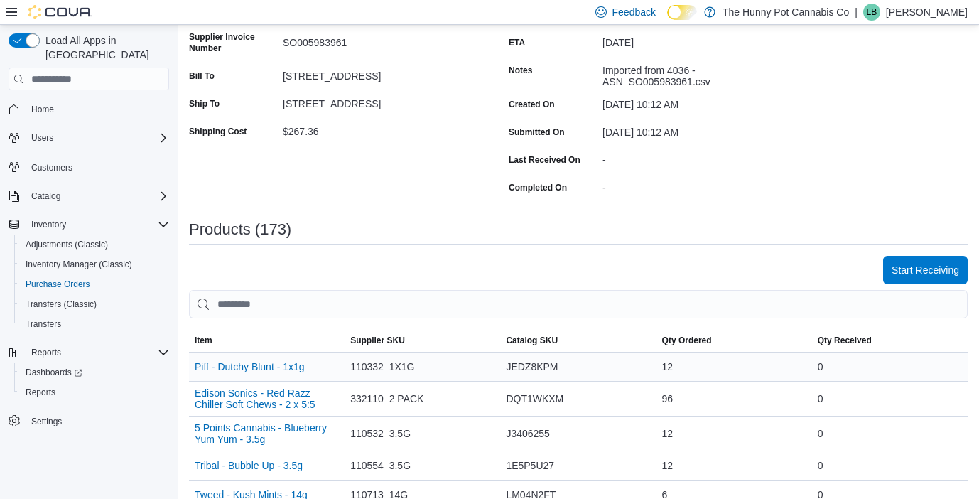
scroll to position [184, 0]
click at [910, 276] on span "Start Receiving" at bounding box center [926, 268] width 68 height 28
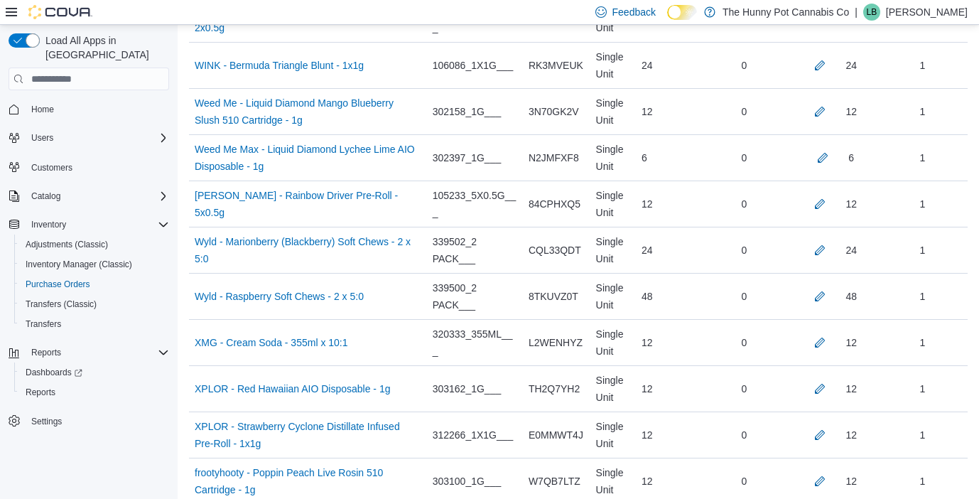
scroll to position [7995, 0]
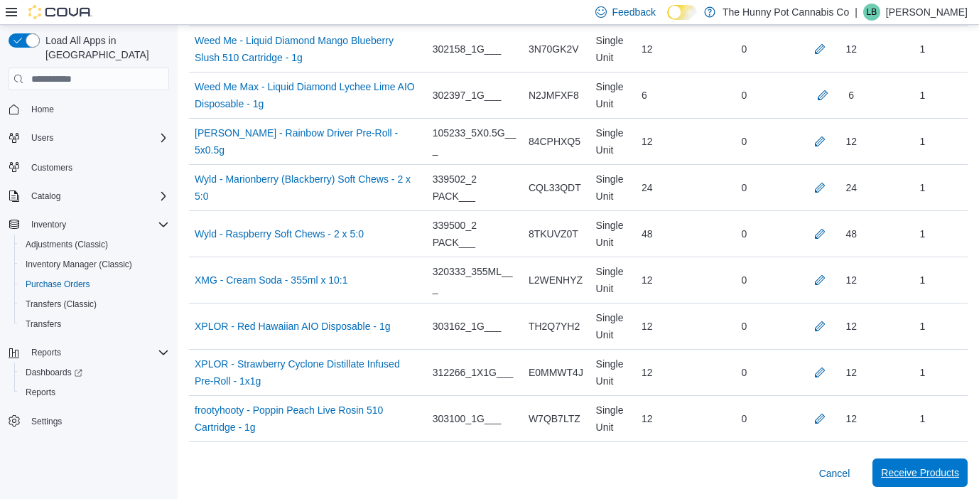
click at [900, 470] on span "Receive Products" at bounding box center [920, 473] width 78 height 14
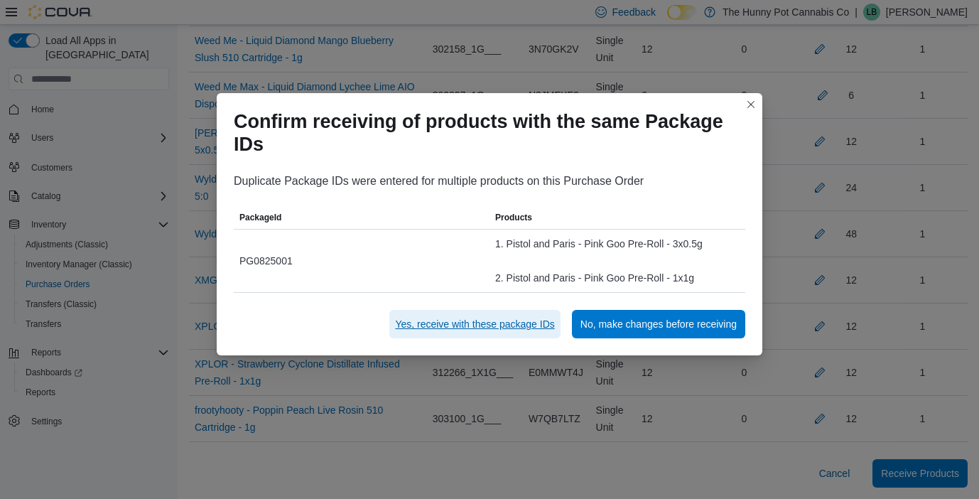
click at [489, 325] on span "Yes, receive with these package IDs" at bounding box center [474, 324] width 159 height 14
